Goal: Information Seeking & Learning: Learn about a topic

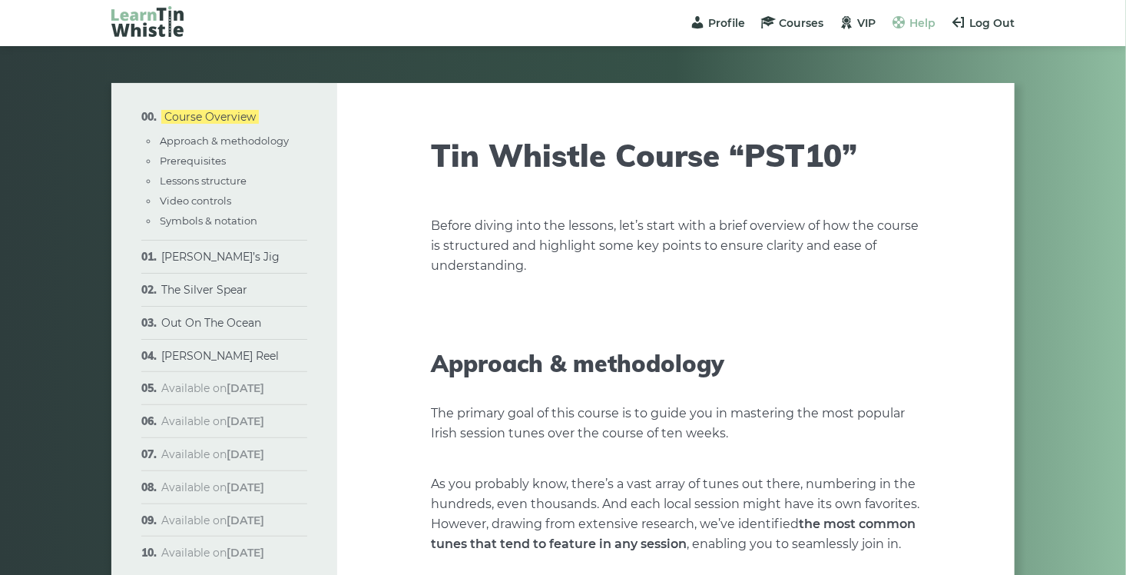
click at [910, 22] on span "Help" at bounding box center [923, 23] width 26 height 14
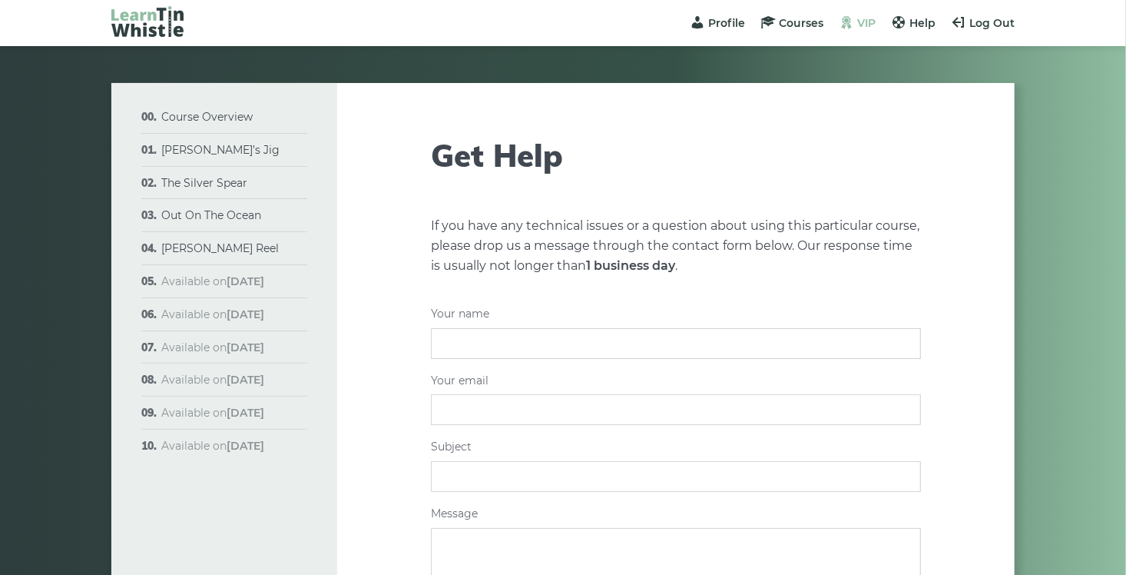
click at [851, 22] on span at bounding box center [846, 22] width 15 height 15
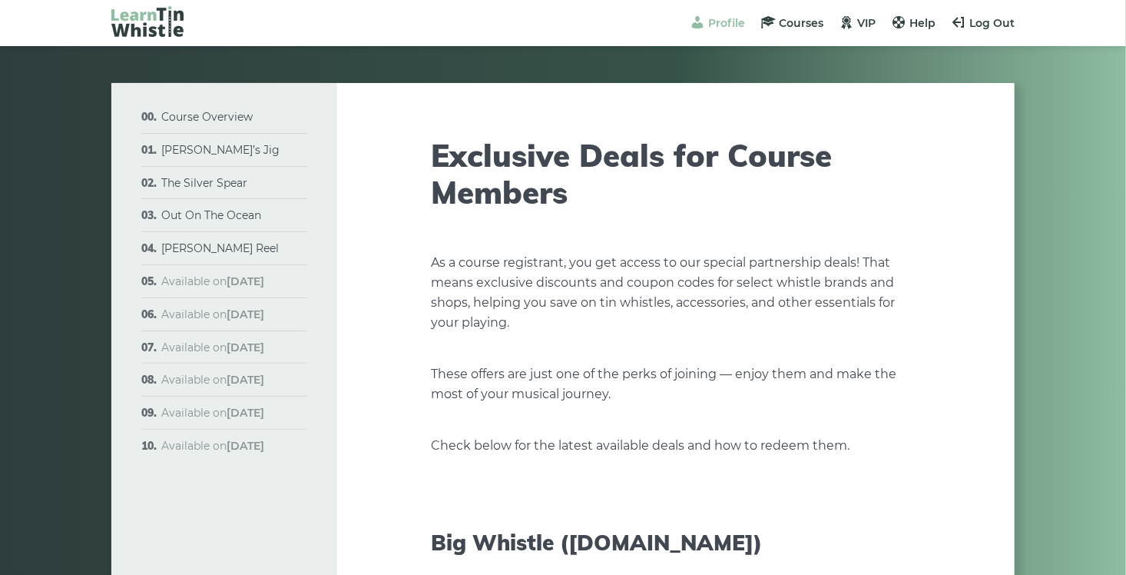
click at [730, 22] on span "Profile" at bounding box center [726, 23] width 37 height 14
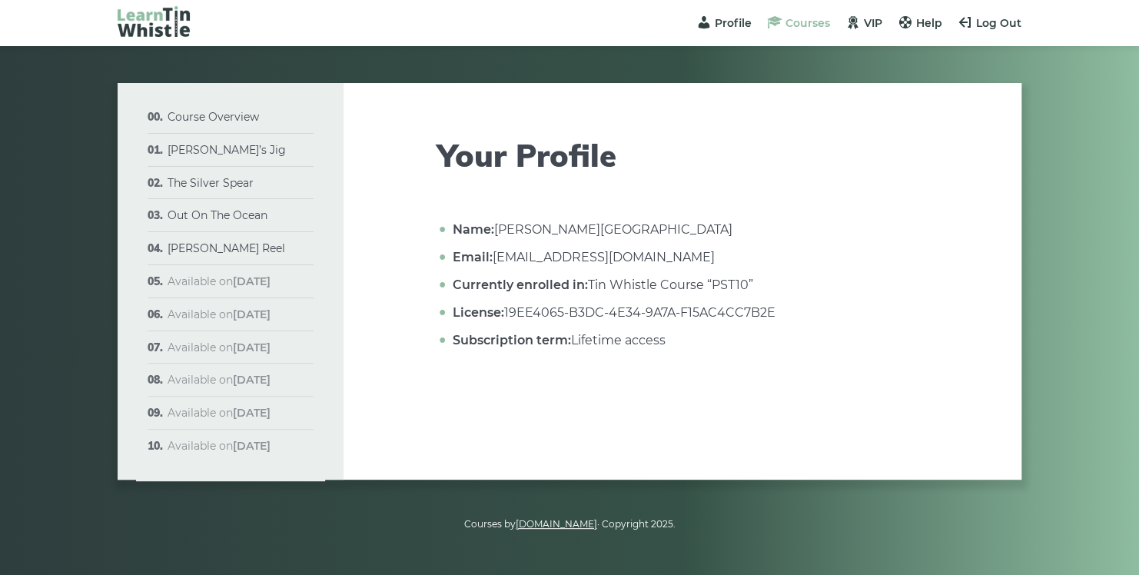
click at [799, 21] on span "Courses" at bounding box center [807, 23] width 45 height 14
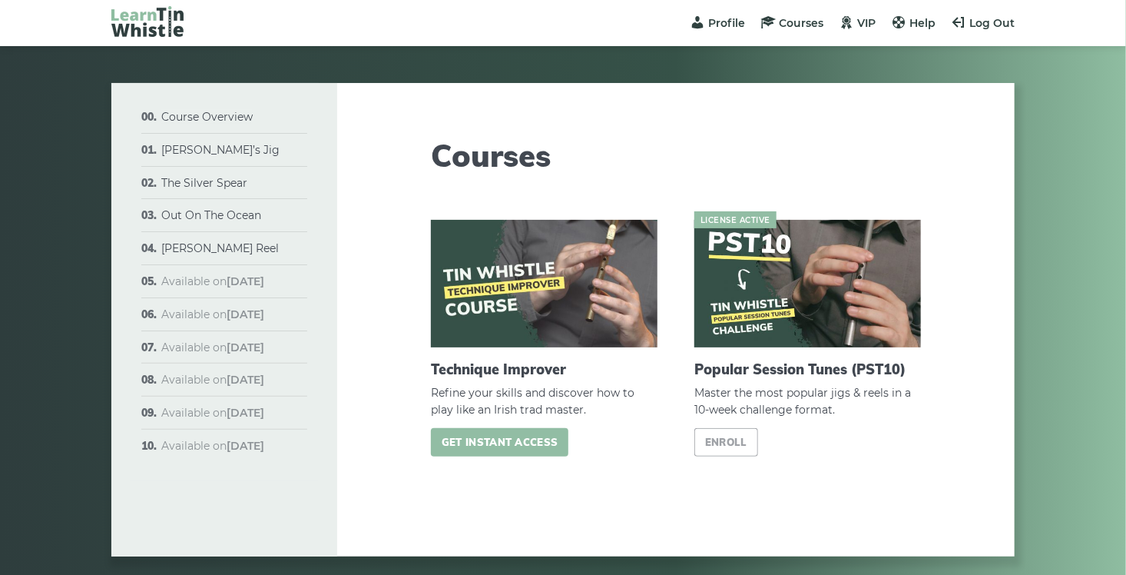
click at [505, 437] on link "Get instant access" at bounding box center [500, 442] width 138 height 28
